Goal: Transaction & Acquisition: Purchase product/service

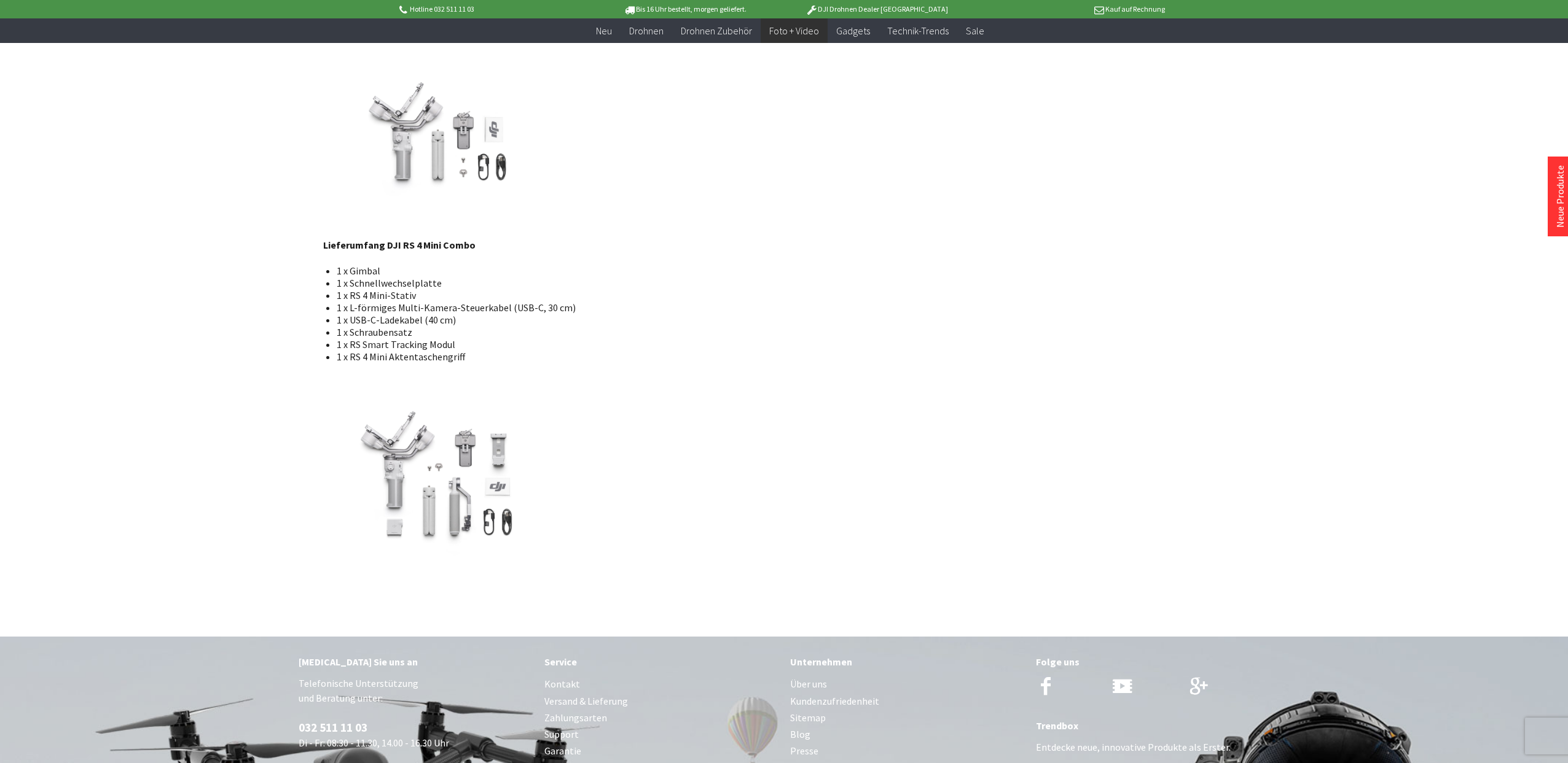
scroll to position [2072, 0]
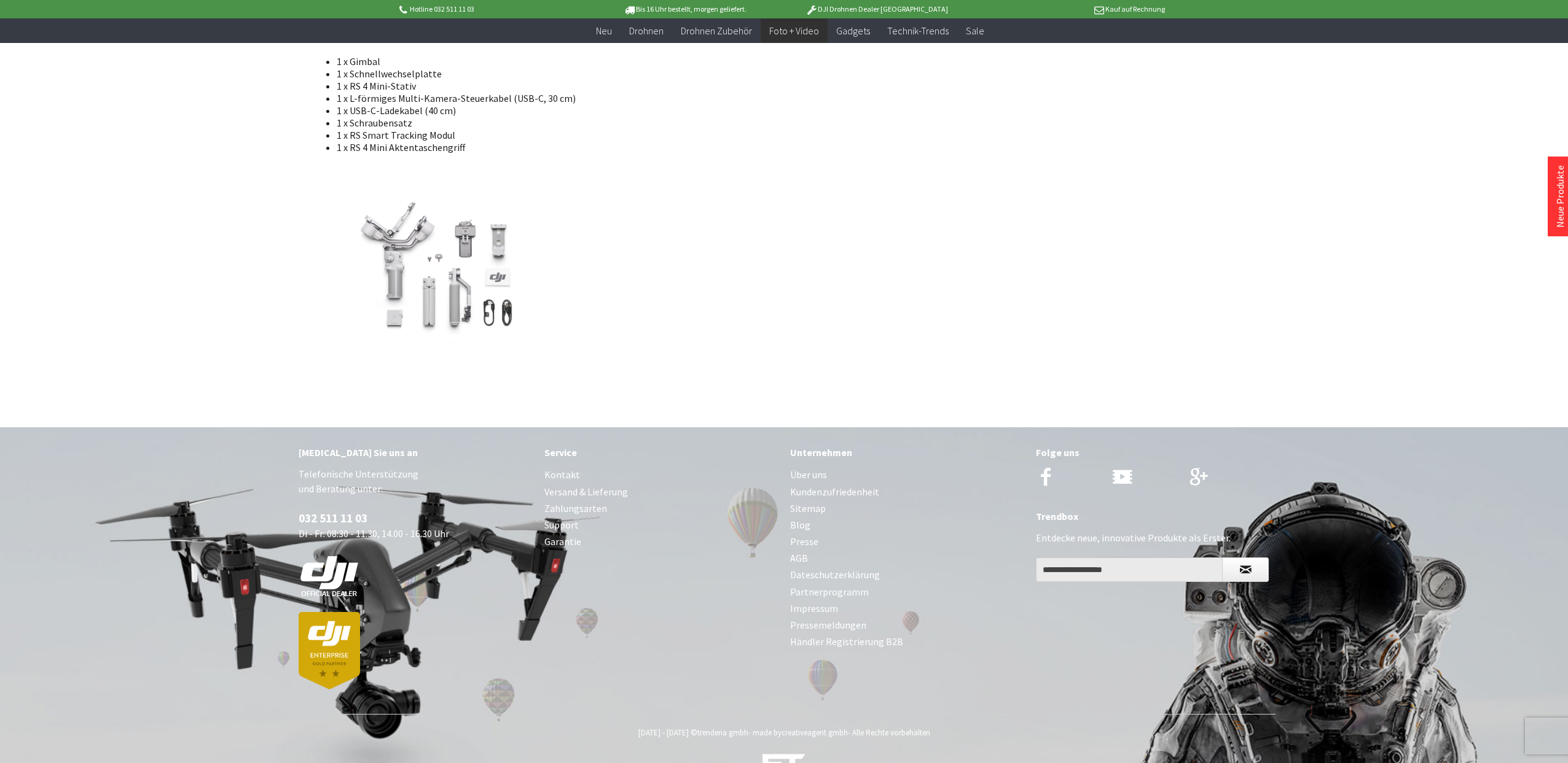
click at [829, 728] on link "creativeagent gmbh" at bounding box center [814, 733] width 66 height 10
click at [799, 550] on link "AGB" at bounding box center [907, 558] width 233 height 16
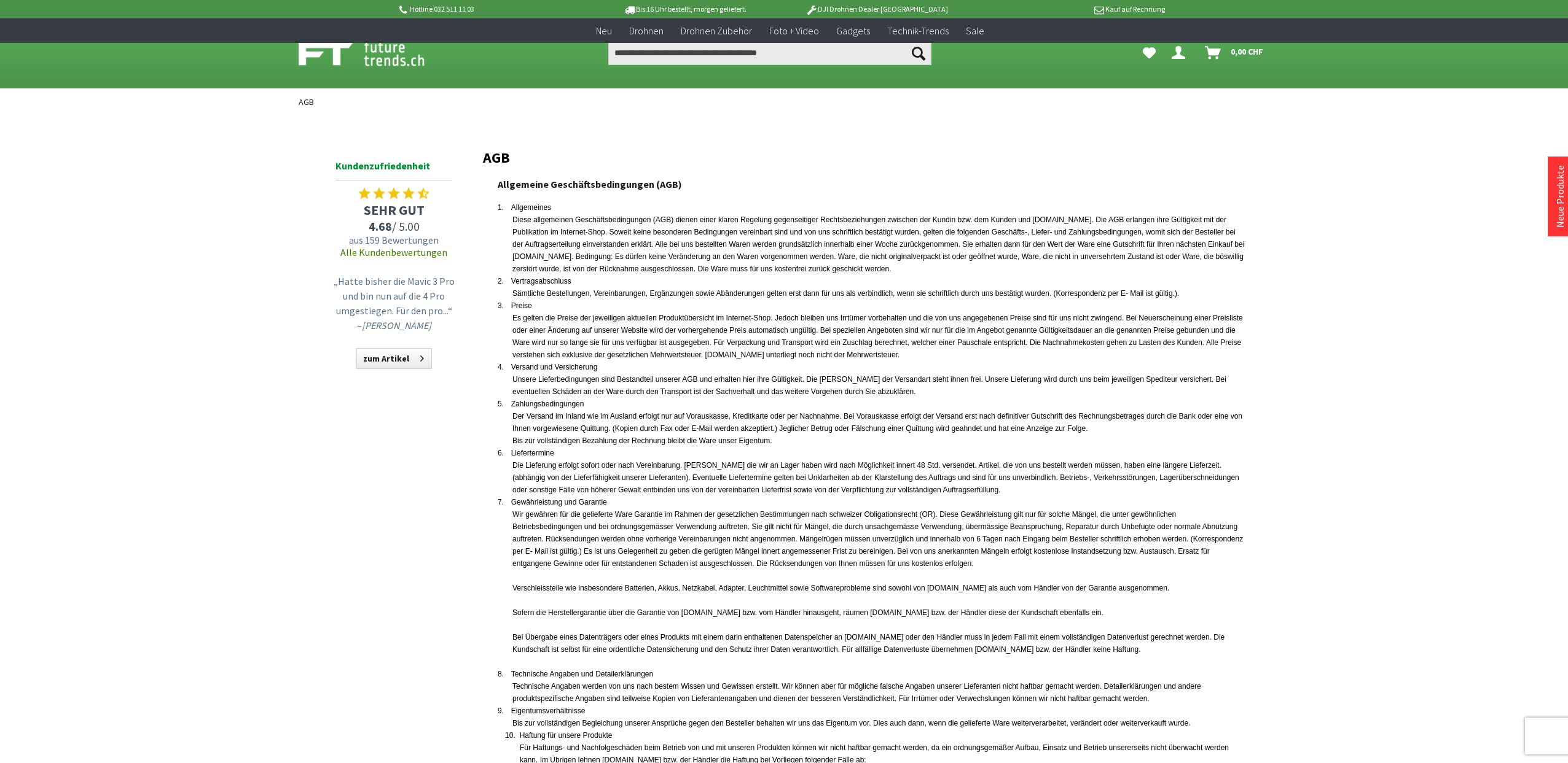
scroll to position [763, 0]
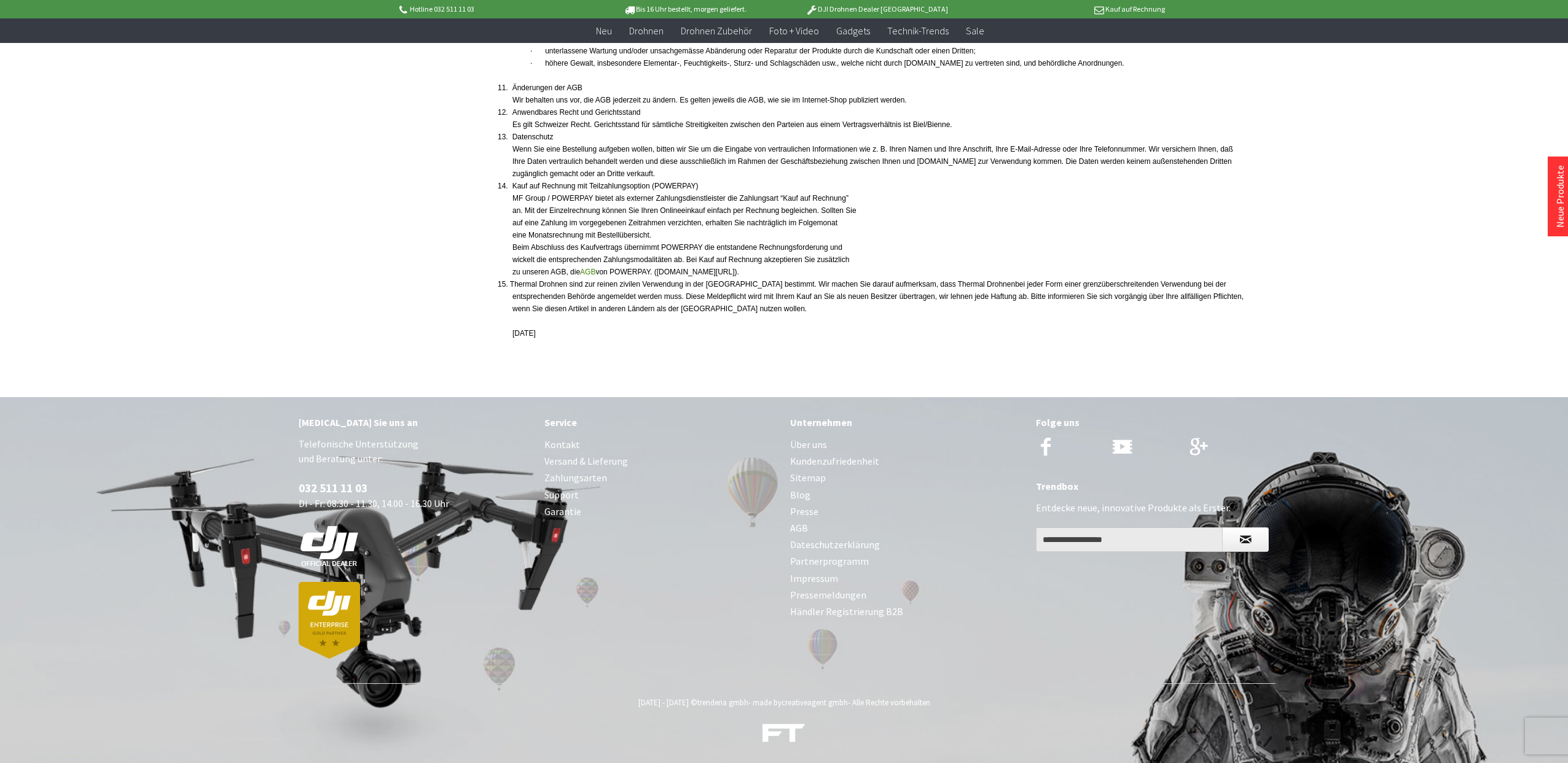
click at [817, 446] on link "Über uns" at bounding box center [907, 444] width 233 height 16
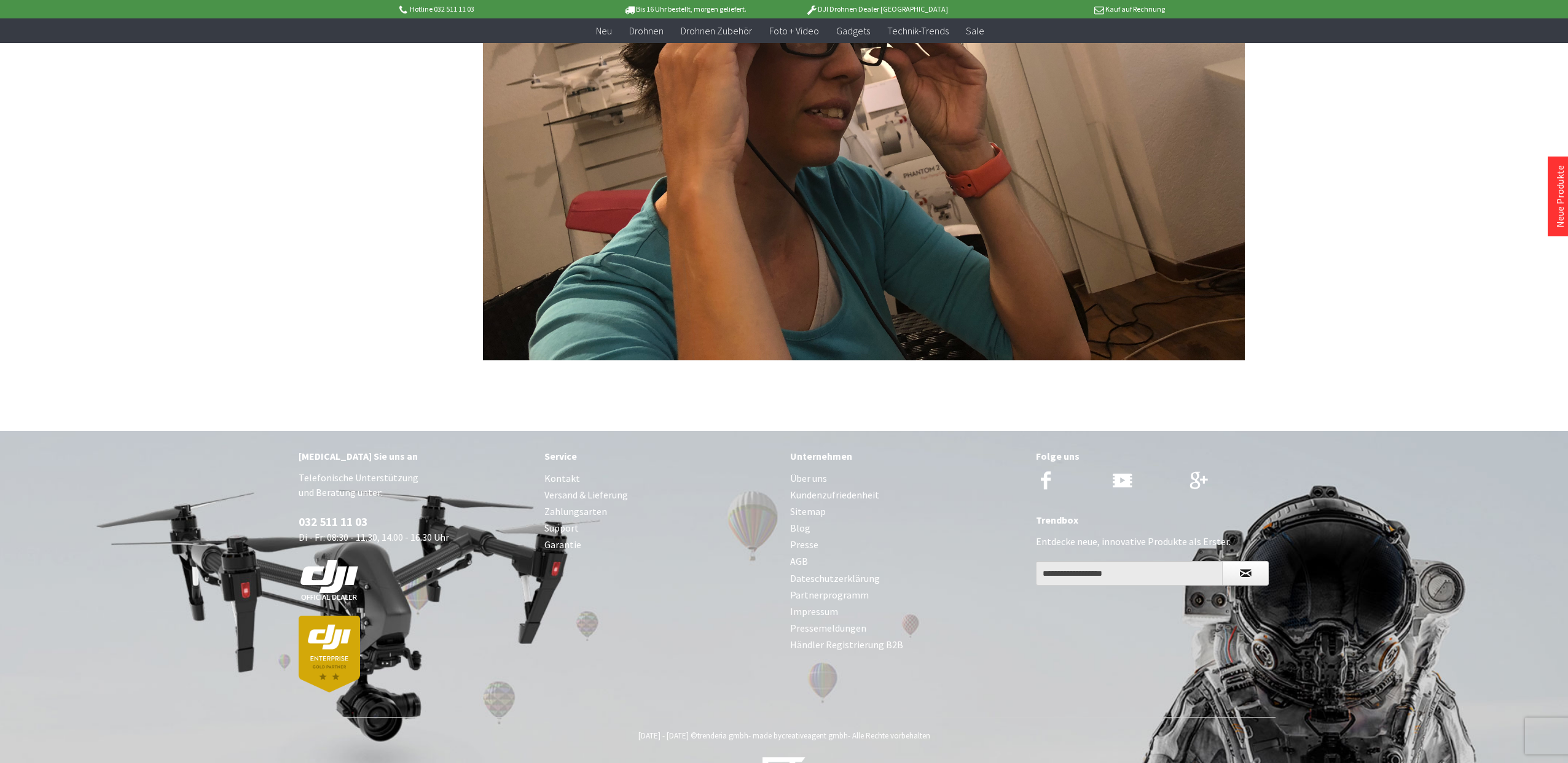
scroll to position [2798, 0]
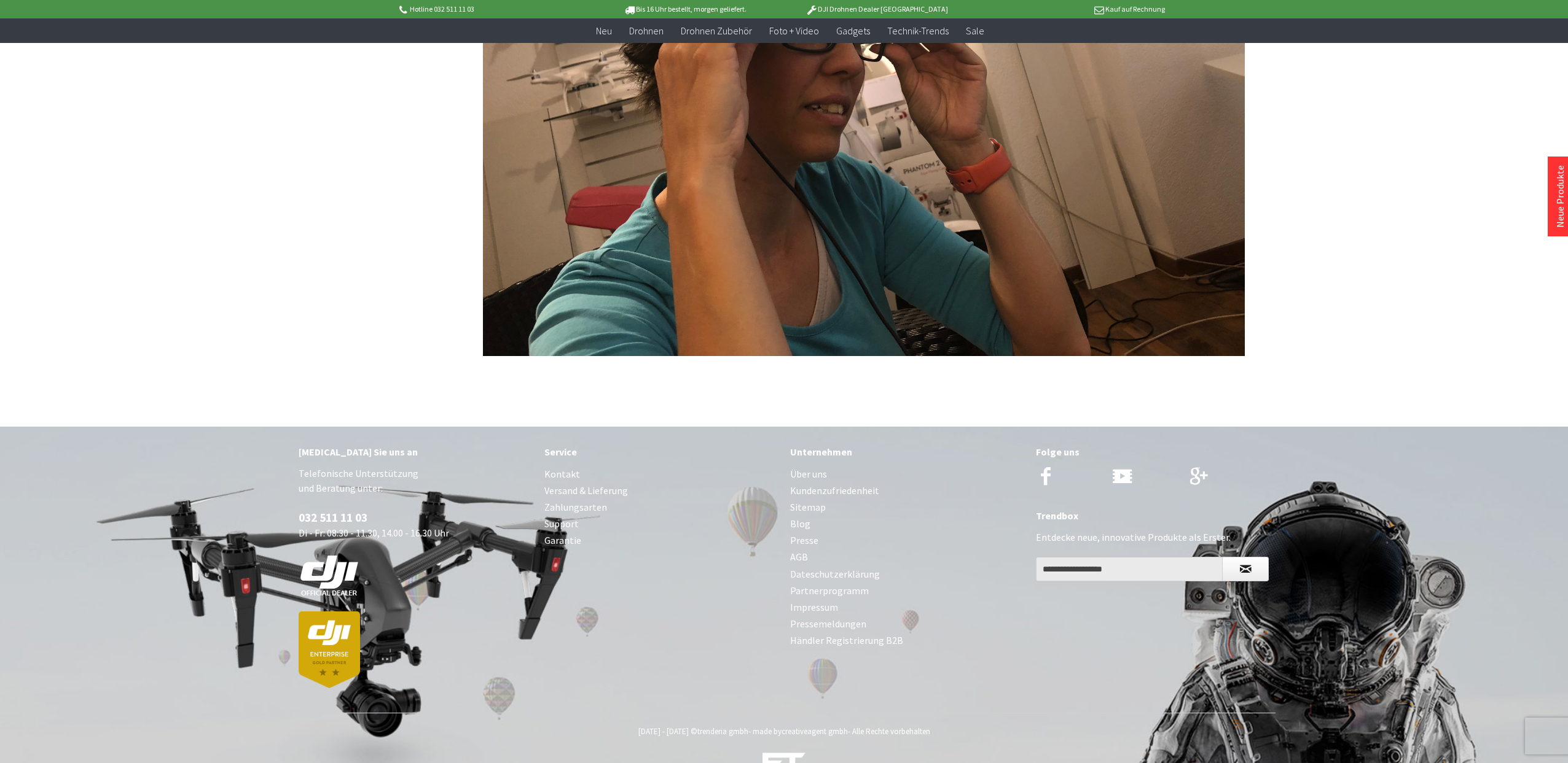
click at [729, 726] on link "trenderia gmbh" at bounding box center [722, 731] width 51 height 10
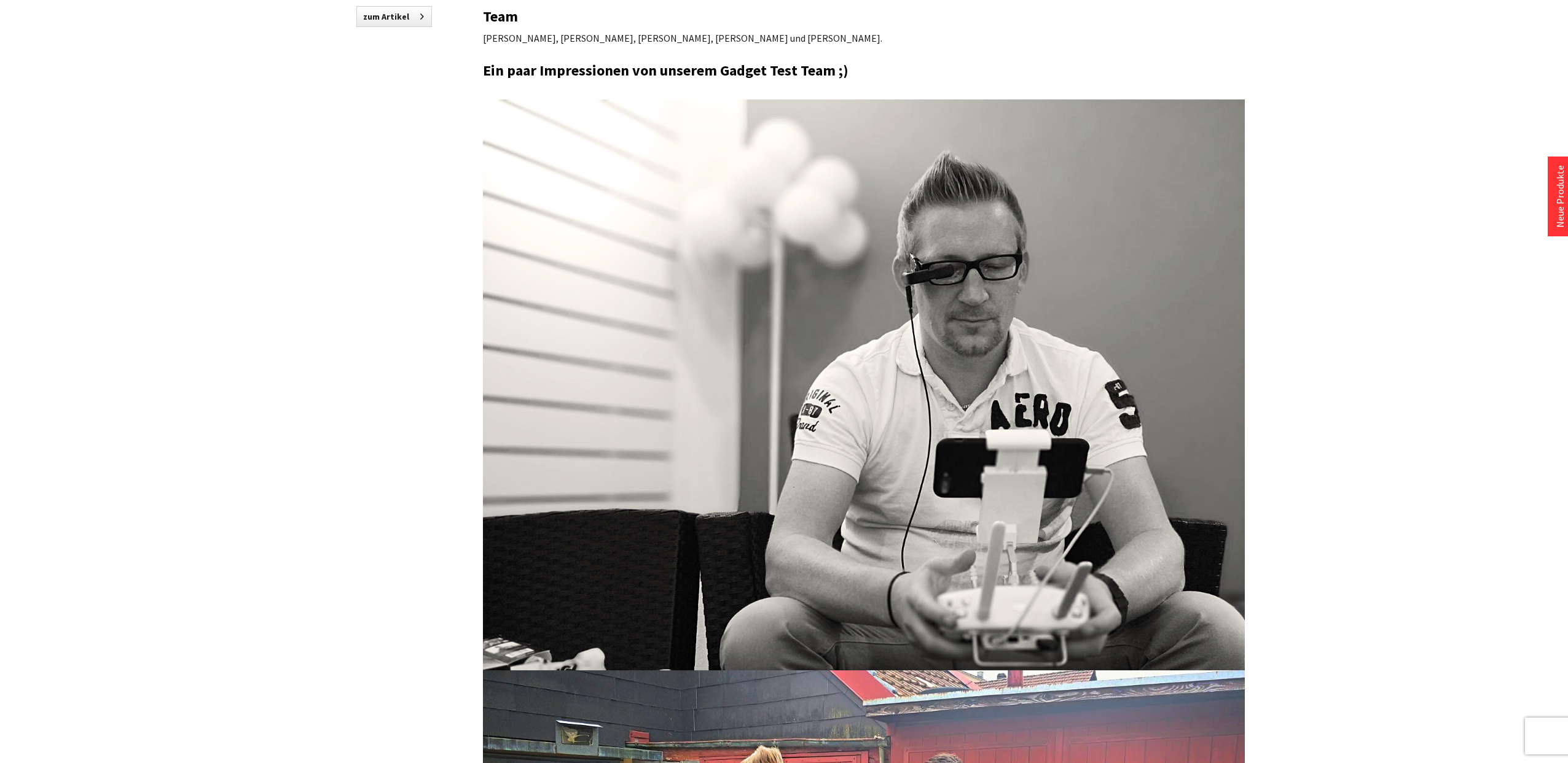
scroll to position [0, 0]
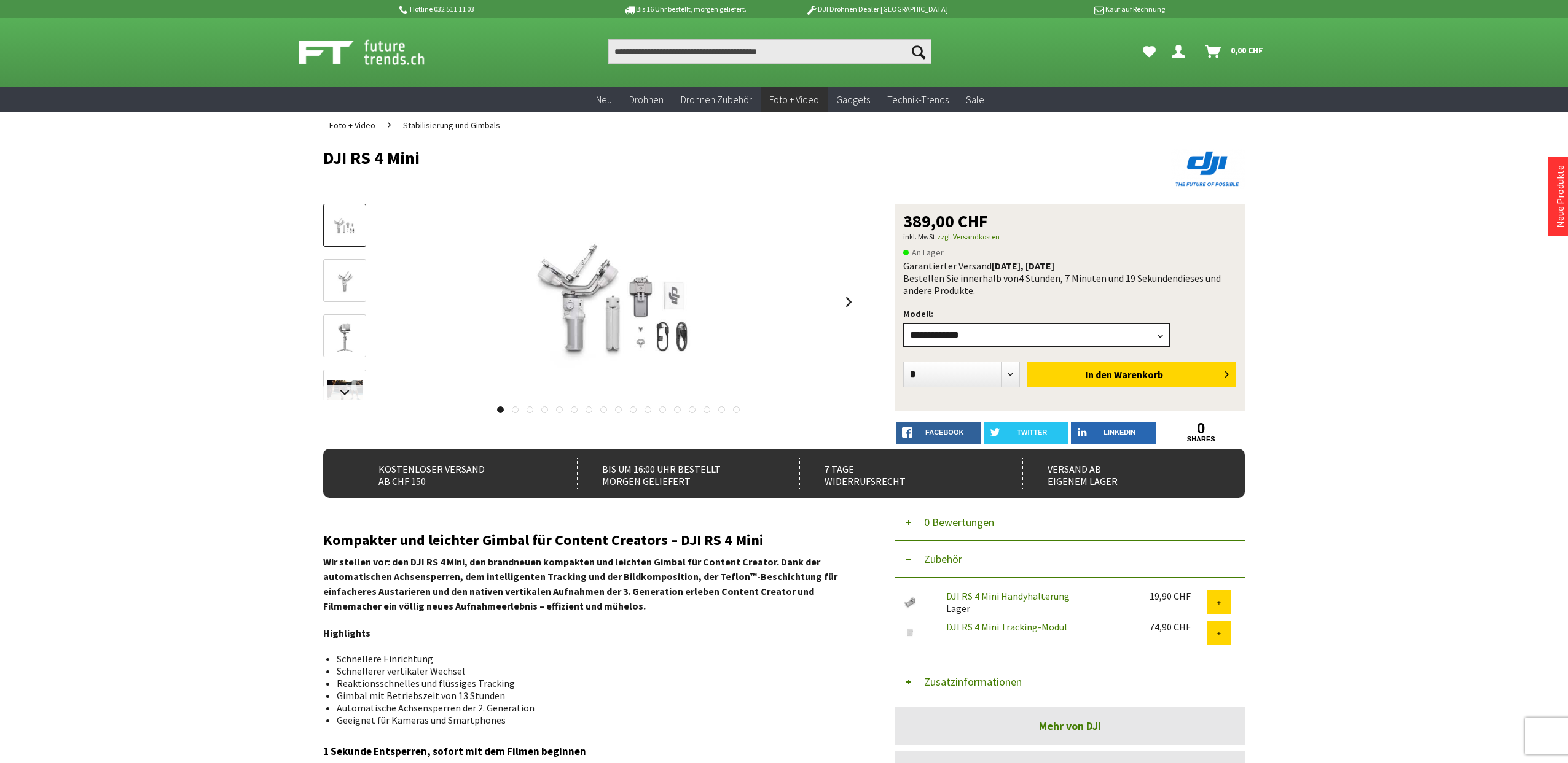
scroll to position [2, 0]
select select"] "***"
